Goal: Check status: Check status

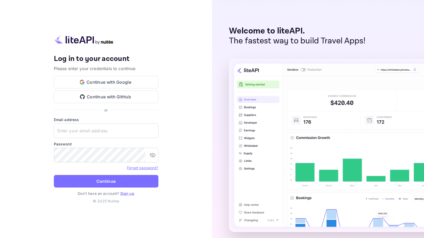
type input "[EMAIL_ADDRESS][DOMAIN_NAME]"
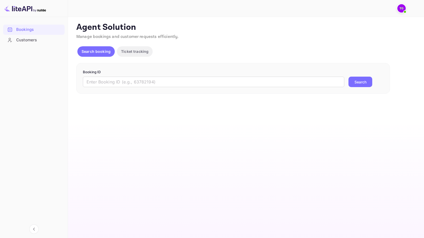
click at [47, 42] on div "Customers" at bounding box center [39, 40] width 46 height 6
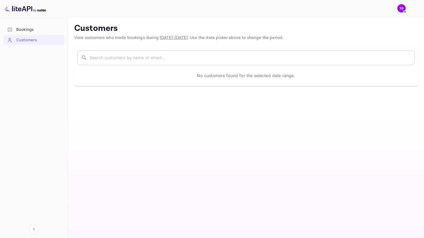
click at [99, 53] on input "text" at bounding box center [251, 57] width 325 height 15
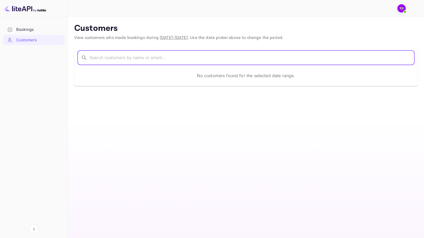
click at [111, 55] on input "text" at bounding box center [251, 57] width 325 height 15
paste input "[URL][DOMAIN_NAME]"
type input "[URL][DOMAIN_NAME]"
click at [129, 59] on input "[URL][DOMAIN_NAME]" at bounding box center [244, 57] width 311 height 15
paste input "[PERSON_NAME]"
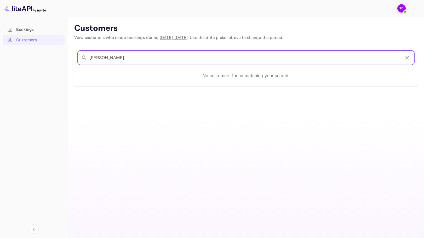
click at [372, 58] on input "[PERSON_NAME]" at bounding box center [244, 57] width 311 height 15
type input "[PERSON_NAME]"
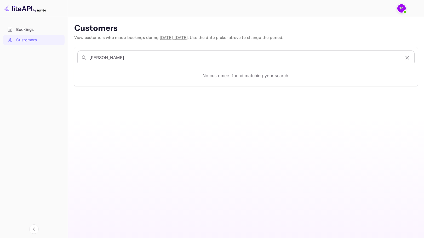
click at [176, 38] on span "[DATE] - [DATE]" at bounding box center [174, 37] width 28 height 5
click at [162, 38] on span "[DATE] - [DATE]" at bounding box center [174, 37] width 28 height 5
click at [231, 35] on span "View customers who made bookings during [DATE] - [DATE] . Use the date picker a…" at bounding box center [178, 37] width 209 height 5
click at [107, 29] on p "Customers" at bounding box center [246, 28] width 344 height 10
click at [104, 4] on div at bounding box center [243, 9] width 341 height 16
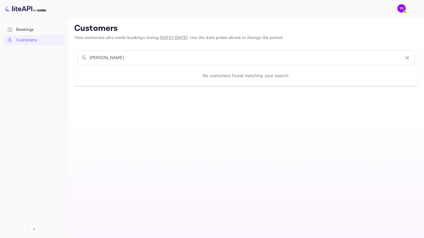
click at [265, 28] on p "Customers" at bounding box center [246, 28] width 344 height 10
click at [403, 10] on img at bounding box center [401, 8] width 8 height 8
click at [178, 37] on div at bounding box center [212, 119] width 424 height 238
click at [178, 37] on span "[DATE] - [DATE]" at bounding box center [174, 37] width 28 height 5
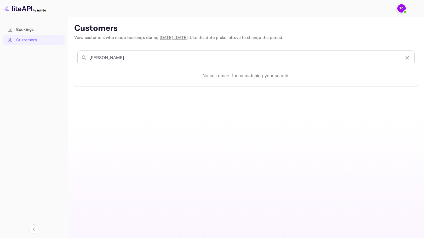
click at [162, 36] on span "[DATE] - [DATE]" at bounding box center [174, 37] width 28 height 5
click at [139, 48] on div "​ [PERSON_NAME] Binti Yuganu ​ No customers found matching your search." at bounding box center [246, 66] width 344 height 39
click at [406, 59] on icon "button" at bounding box center [407, 58] width 4 height 4
click at [227, 88] on main "Customers View customers who made bookings during [DATE] - [DATE] . Use the dat…" at bounding box center [246, 127] width 356 height 221
click at [24, 27] on div "Bookings" at bounding box center [39, 30] width 46 height 6
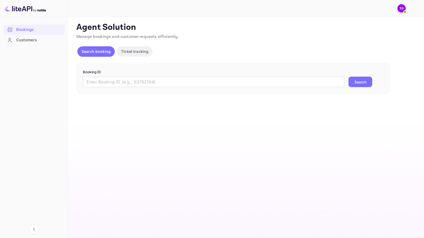
click at [131, 53] on p "Ticket tracking" at bounding box center [134, 51] width 27 height 5
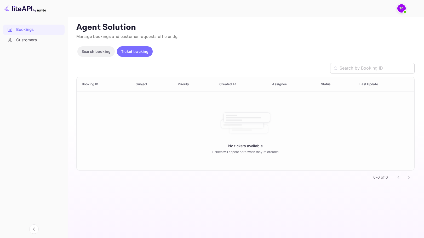
click at [104, 53] on p "Search booking" at bounding box center [96, 51] width 29 height 5
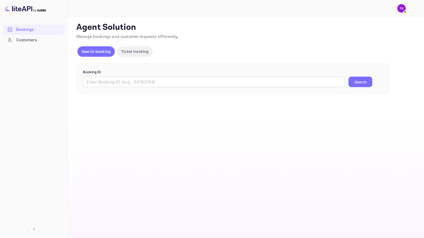
click at [7, 34] on div "Bookings" at bounding box center [33, 30] width 61 height 10
click at [13, 36] on div "Customers" at bounding box center [33, 40] width 61 height 10
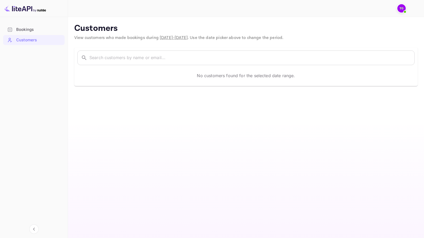
click at [228, 78] on p "No customers found for the selected date range." at bounding box center [246, 75] width 98 height 6
click at [229, 86] on div "​ ​ No customers found for the selected date range." at bounding box center [246, 66] width 344 height 39
click at [230, 89] on main "Customers View customers who made bookings during [DATE] - [DATE] . Use the dat…" at bounding box center [246, 127] width 356 height 221
click at [232, 63] on input "text" at bounding box center [251, 57] width 325 height 15
click at [179, 28] on p "Customers" at bounding box center [246, 28] width 344 height 10
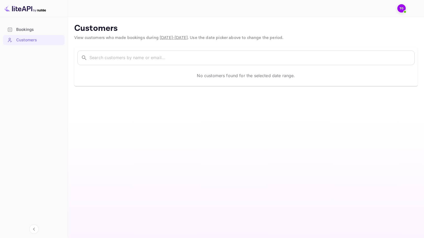
click at [181, 37] on span "[DATE] - [DATE]" at bounding box center [174, 37] width 28 height 5
click at [119, 7] on div at bounding box center [237, 8] width 317 height 6
click at [83, 16] on div at bounding box center [243, 8] width 341 height 17
click at [75, 25] on main "Customers View customers who made bookings during [DATE] - [DATE] . Use the dat…" at bounding box center [246, 127] width 356 height 221
click at [77, 27] on p "Customers" at bounding box center [246, 28] width 344 height 10
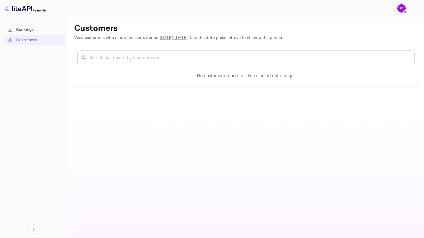
click at [84, 31] on p "Customers" at bounding box center [246, 28] width 344 height 10
drag, startPoint x: 93, startPoint y: 33, endPoint x: 115, endPoint y: 37, distance: 22.3
click at [98, 34] on p "Customers" at bounding box center [246, 28] width 344 height 10
drag, startPoint x: 115, startPoint y: 37, endPoint x: 122, endPoint y: 38, distance: 6.6
click at [116, 38] on span "View customers who made bookings during [DATE] - [DATE] . Use the date picker a…" at bounding box center [178, 37] width 209 height 5
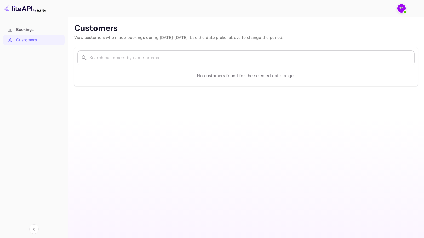
click at [122, 38] on span "View customers who made bookings during [DATE] - [DATE] . Use the date picker a…" at bounding box center [178, 37] width 209 height 5
drag, startPoint x: 136, startPoint y: 38, endPoint x: 142, endPoint y: 38, distance: 6.0
click at [139, 38] on span "View customers who made bookings during [DATE] - [DATE] . Use the date picker a…" at bounding box center [178, 37] width 209 height 5
drag, startPoint x: 150, startPoint y: 39, endPoint x: 164, endPoint y: 40, distance: 13.4
click at [152, 39] on span "View customers who made bookings during [DATE] - [DATE] . Use the date picker a…" at bounding box center [178, 37] width 209 height 5
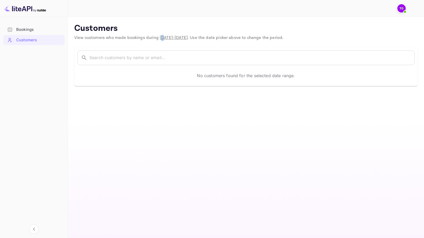
drag, startPoint x: 164, startPoint y: 40, endPoint x: 173, endPoint y: 40, distance: 9.7
click at [167, 40] on span "[DATE] - [DATE]" at bounding box center [174, 37] width 28 height 5
click at [173, 40] on span "[DATE] - [DATE]" at bounding box center [174, 37] width 28 height 5
click at [184, 42] on div "​ ​ No customers found for the selected date range." at bounding box center [243, 63] width 350 height 45
click at [201, 42] on div "​ ​ No customers found for the selected date range." at bounding box center [243, 63] width 350 height 45
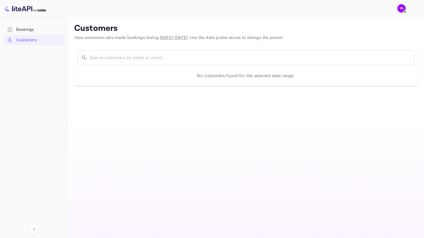
click at [202, 42] on div "​ ​ No customers found for the selected date range." at bounding box center [243, 63] width 350 height 45
click at [127, 56] on input "text" at bounding box center [251, 57] width 325 height 15
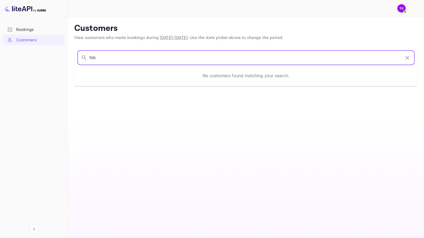
paste input "[PERSON_NAME]"
click at [393, 57] on input "[PERSON_NAME]" at bounding box center [244, 57] width 311 height 15
type input "[PERSON_NAME]"
click at [329, 122] on main "Customers View customers who made bookings during [DATE] - [DATE] . Use the dat…" at bounding box center [246, 127] width 356 height 221
click at [166, 59] on input "[PERSON_NAME]" at bounding box center [244, 57] width 311 height 15
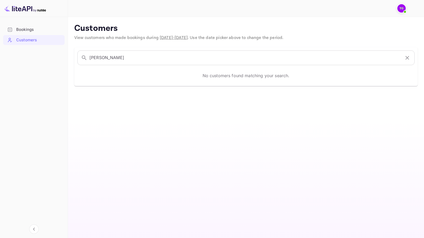
click at [401, 10] on img at bounding box center [401, 8] width 8 height 8
click at [299, 7] on div at bounding box center [212, 119] width 424 height 238
